Goal: Task Accomplishment & Management: Use online tool/utility

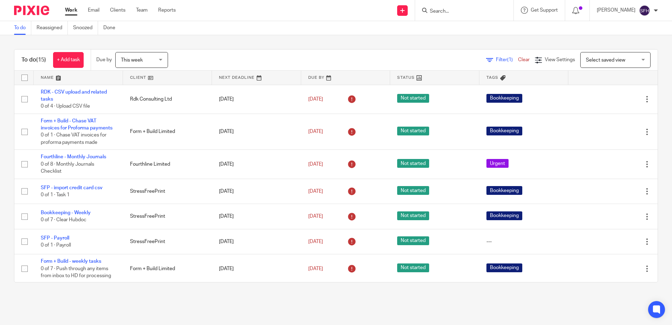
click at [193, 74] on link at bounding box center [167, 78] width 89 height 14
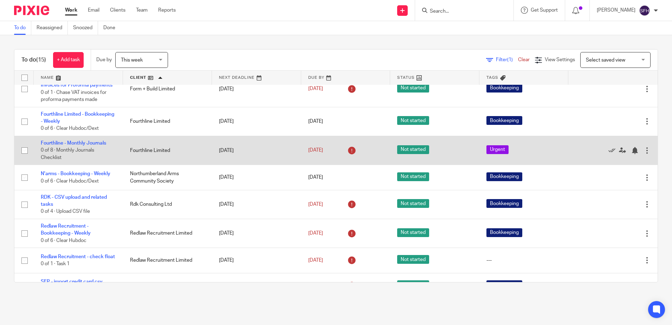
scroll to position [105, 0]
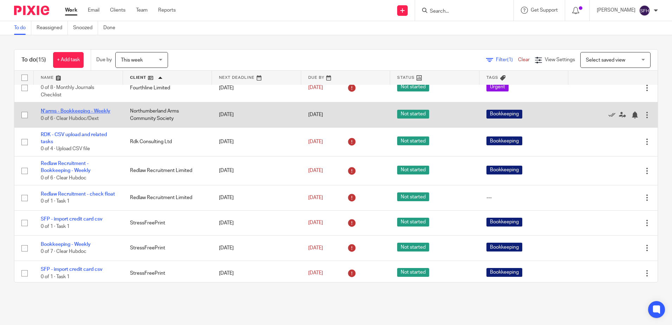
click at [107, 111] on link "N'arms - Bookkeeping - Weekly" at bounding box center [76, 111] width 70 height 5
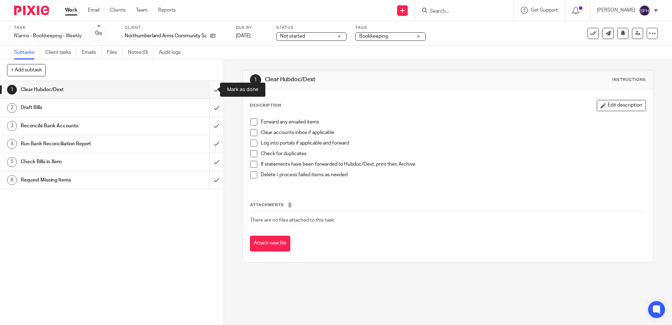
click at [211, 90] on input "submit" at bounding box center [111, 90] width 223 height 18
